Goal: Task Accomplishment & Management: Complete application form

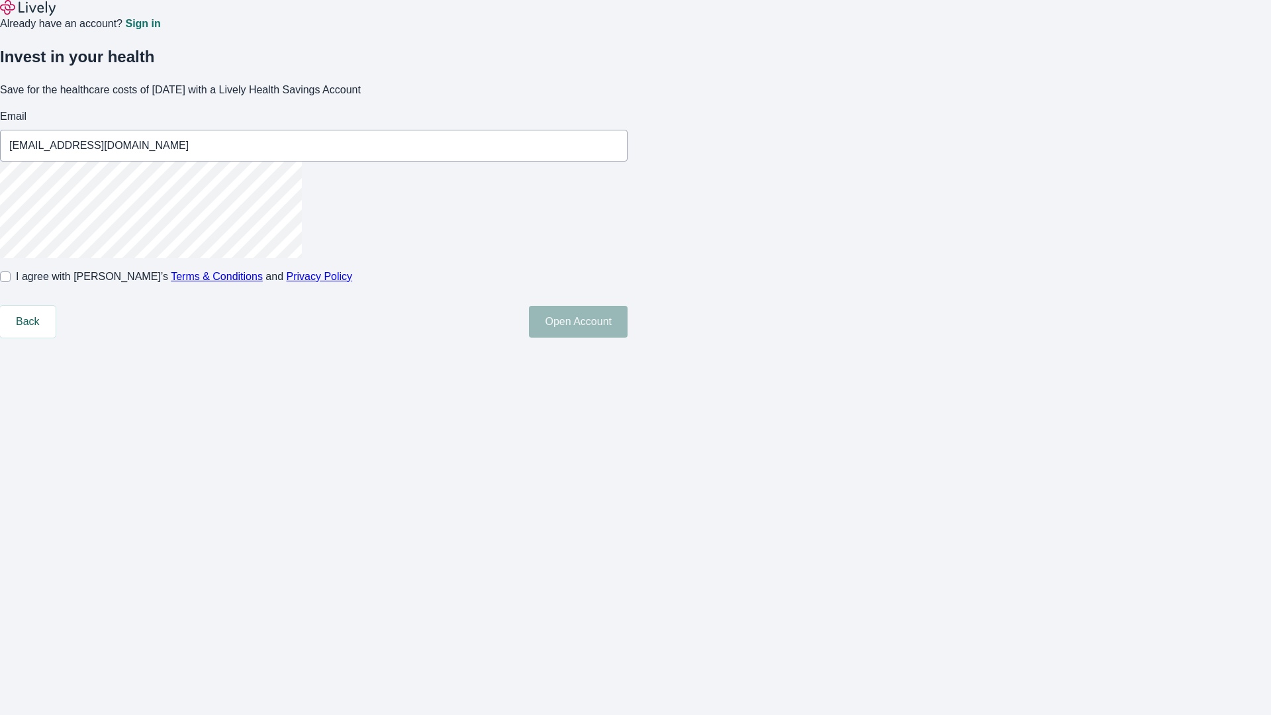
click at [11, 282] on input "I agree with Lively’s Terms & Conditions and Privacy Policy" at bounding box center [5, 276] width 11 height 11
checkbox input "true"
click at [627, 338] on button "Open Account" at bounding box center [578, 322] width 99 height 32
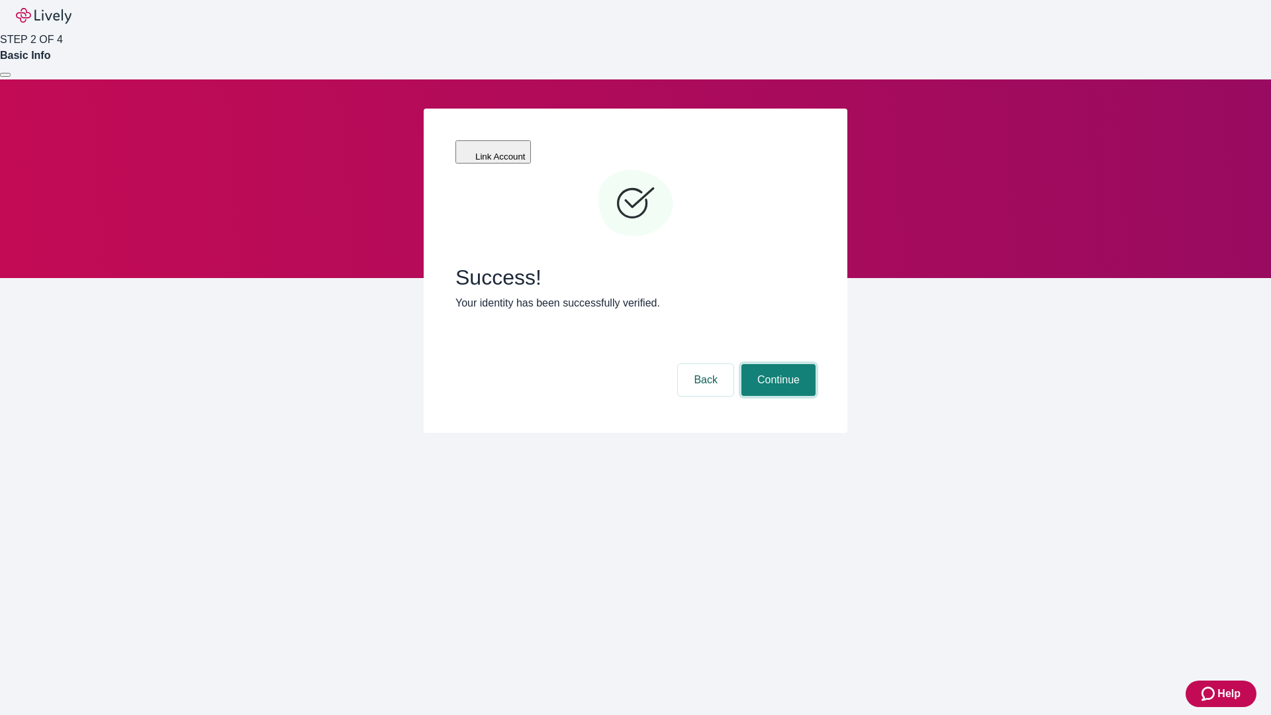
click at [776, 364] on button "Continue" at bounding box center [778, 380] width 74 height 32
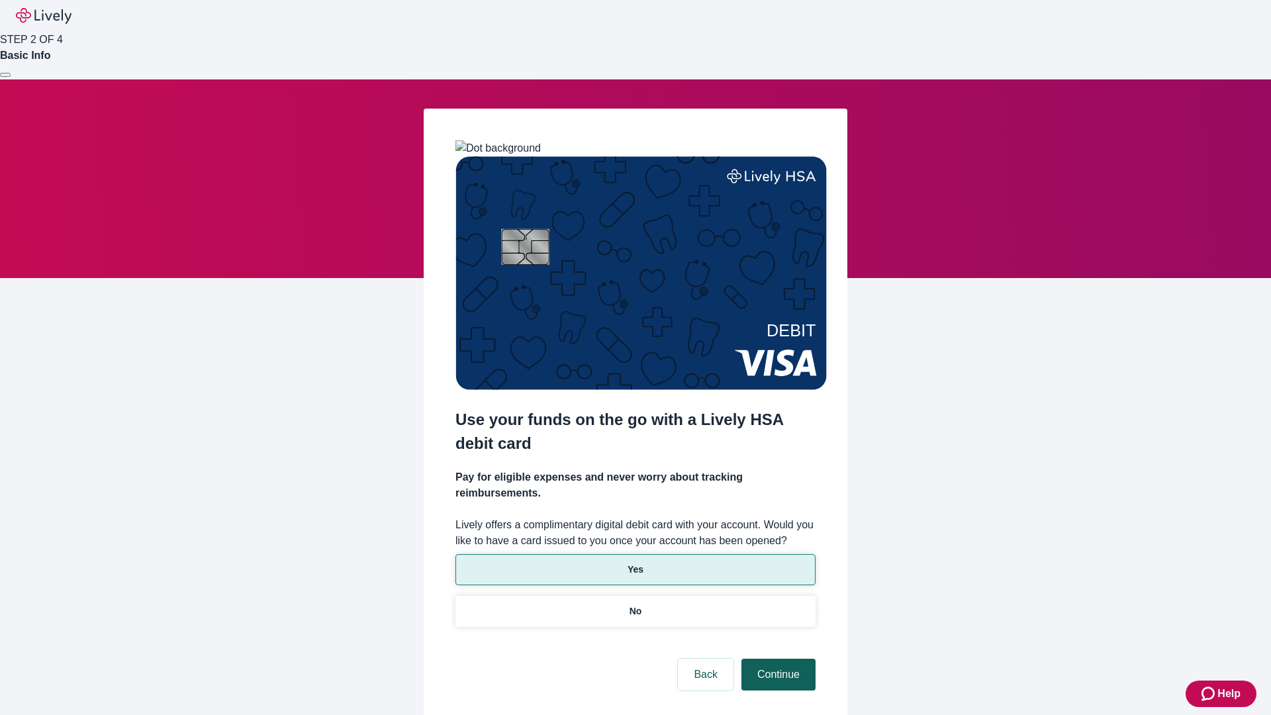
click at [635, 604] on p "No" at bounding box center [635, 611] width 13 height 14
click at [776, 659] on button "Continue" at bounding box center [778, 675] width 74 height 32
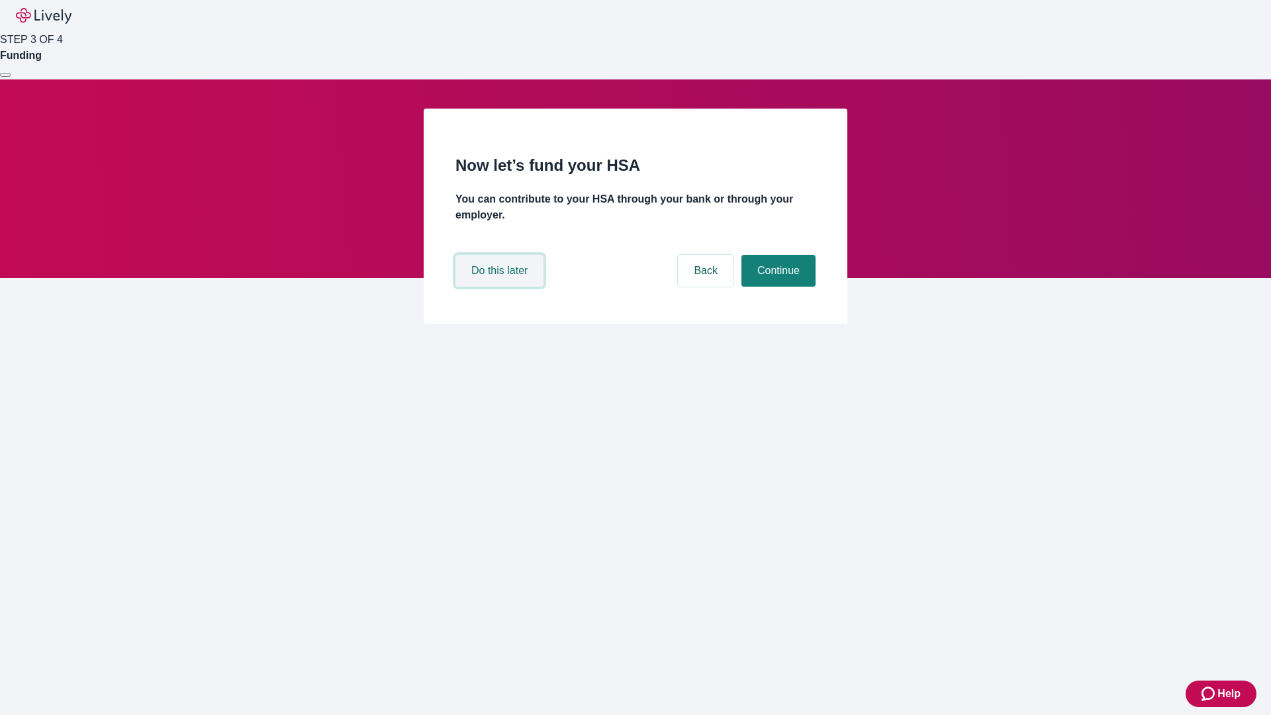
click at [501, 287] on button "Do this later" at bounding box center [499, 271] width 88 height 32
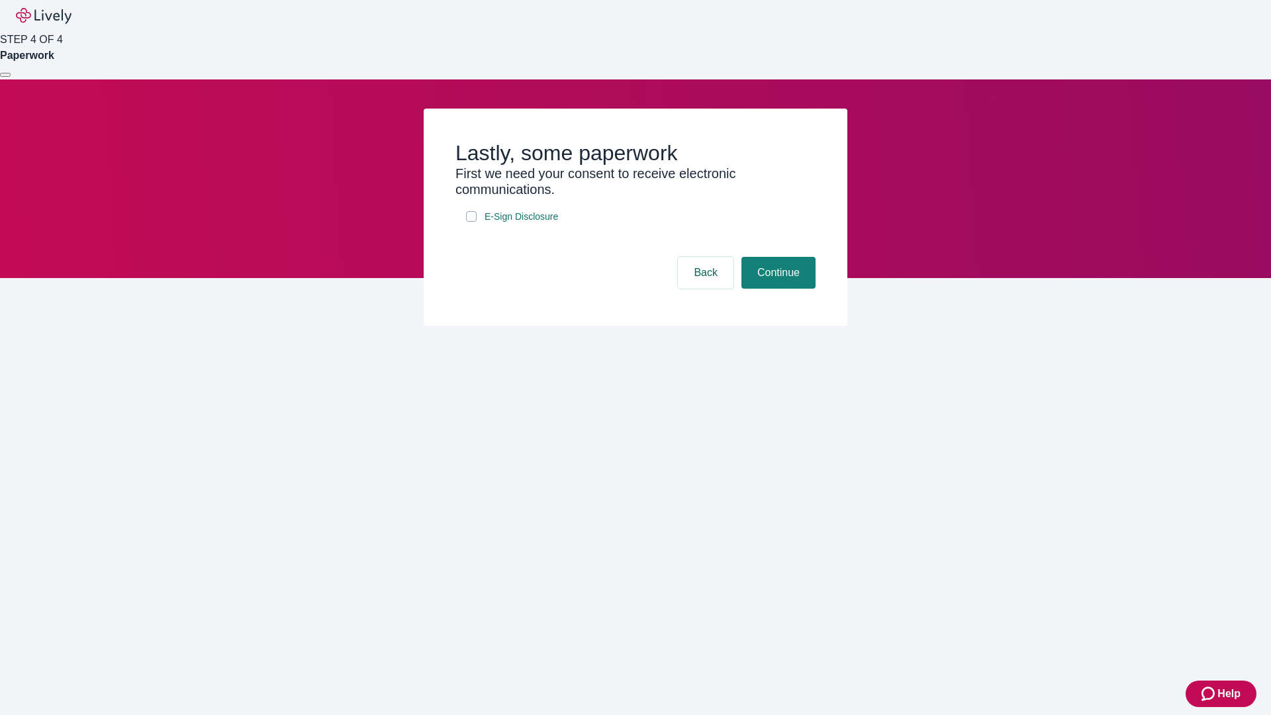
click at [471, 222] on input "E-Sign Disclosure" at bounding box center [471, 216] width 11 height 11
checkbox input "true"
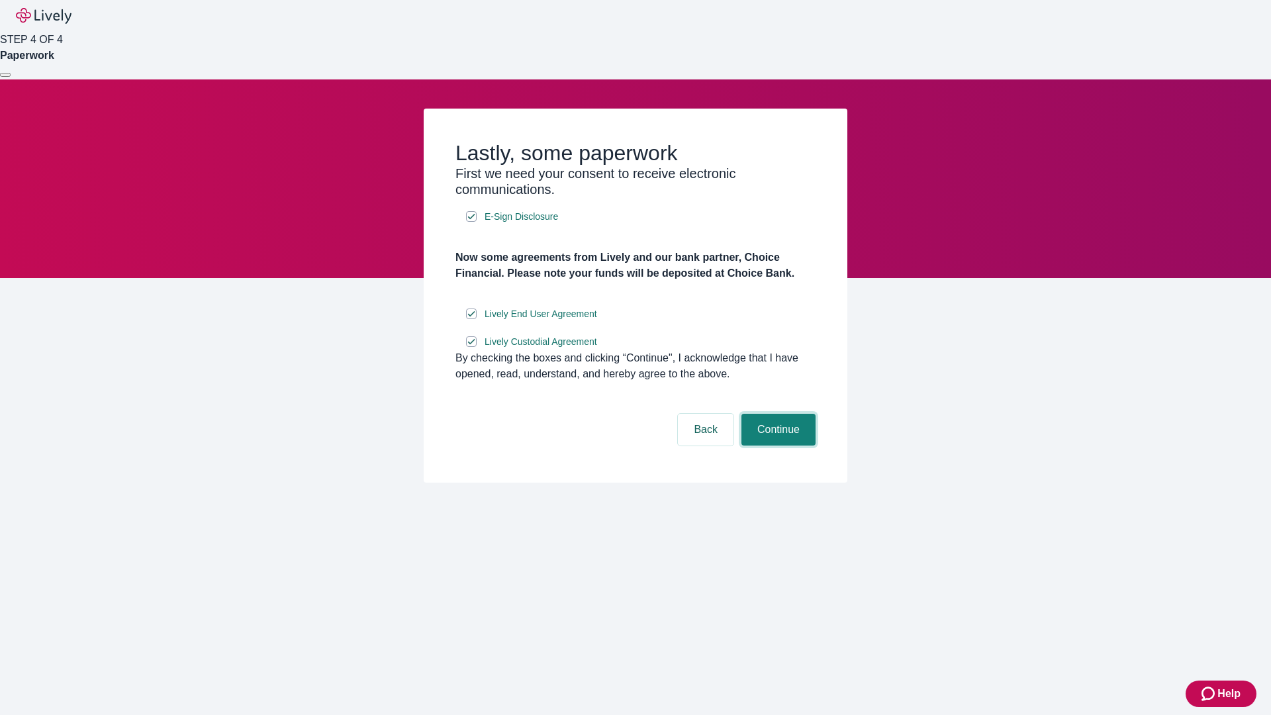
click at [776, 445] on button "Continue" at bounding box center [778, 430] width 74 height 32
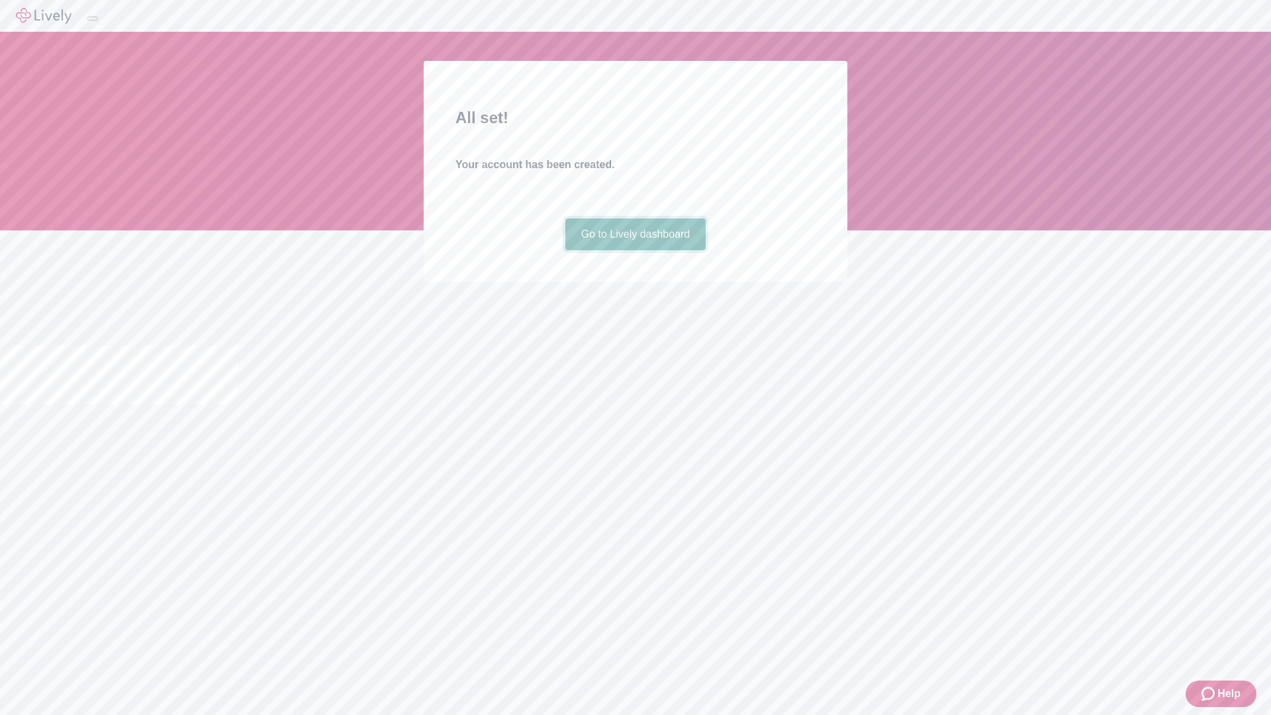
click at [635, 250] on link "Go to Lively dashboard" at bounding box center [635, 234] width 141 height 32
